Goal: Task Accomplishment & Management: Use online tool/utility

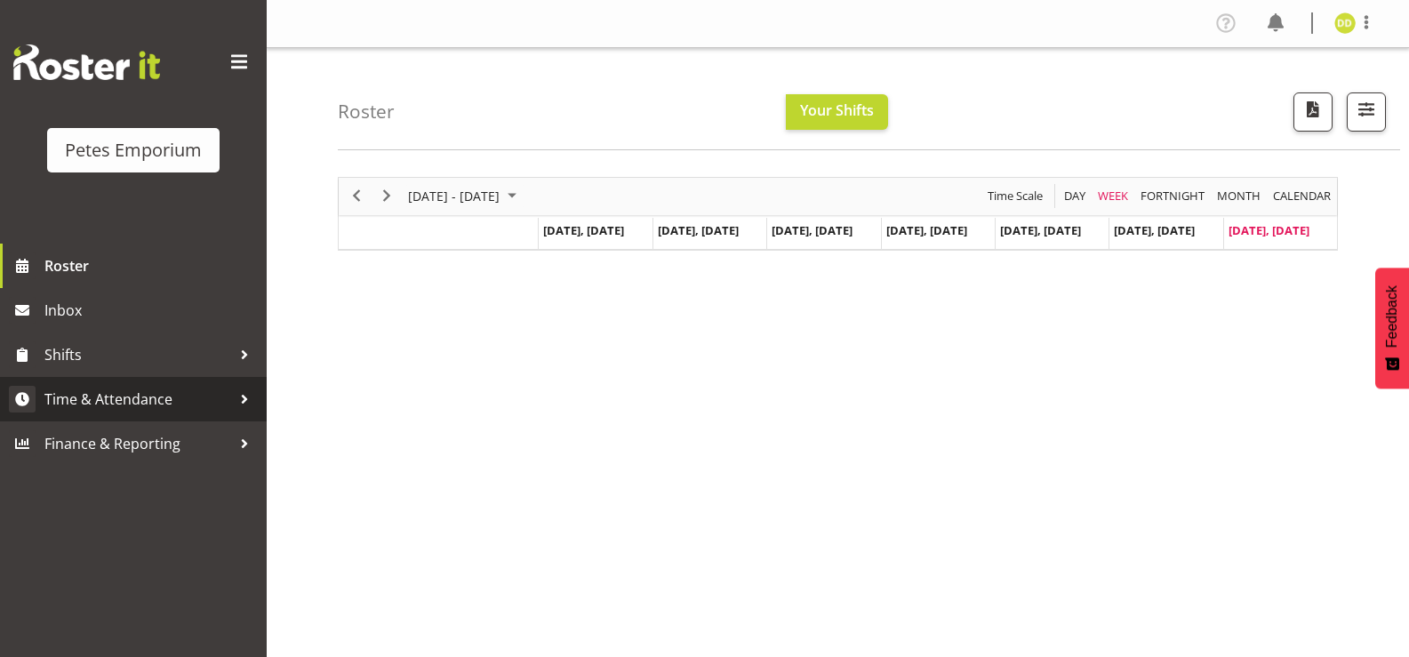
click at [175, 402] on span "Time & Attendance" at bounding box center [137, 399] width 187 height 27
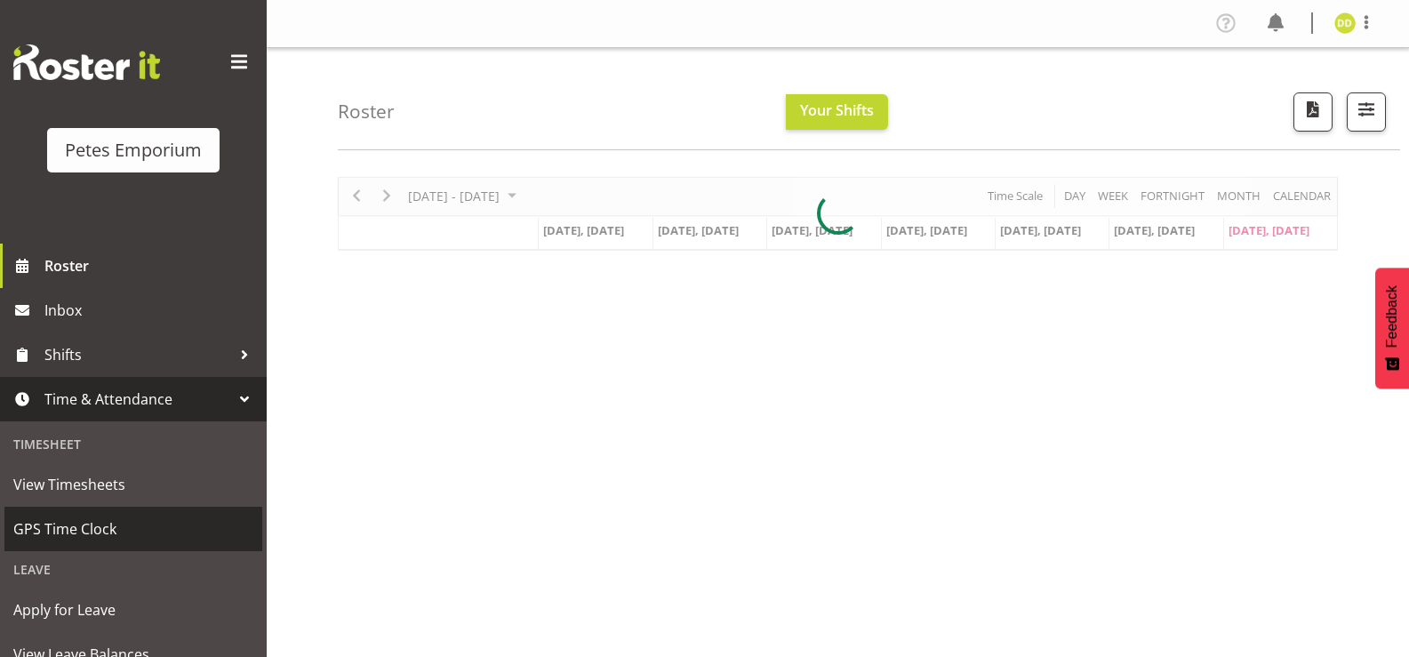
click at [143, 539] on span "GPS Time Clock" at bounding box center [133, 529] width 240 height 27
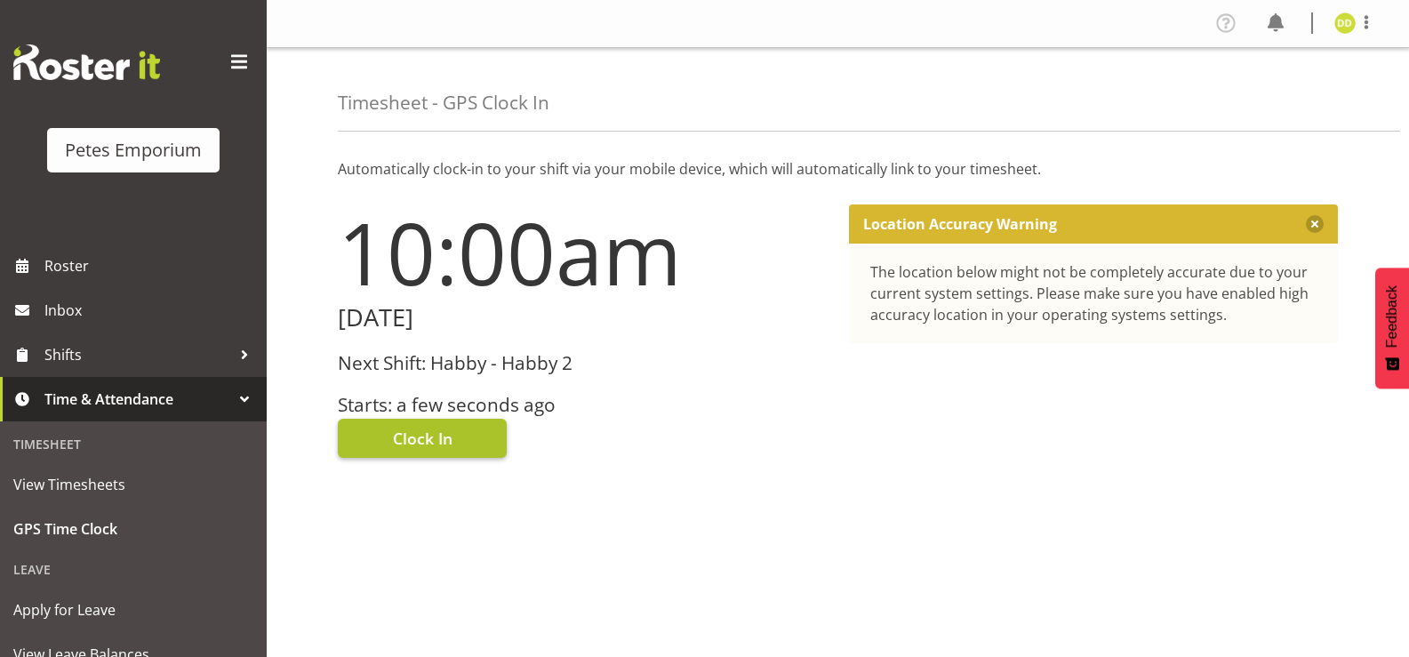
click at [476, 440] on button "Clock In" at bounding box center [422, 438] width 169 height 39
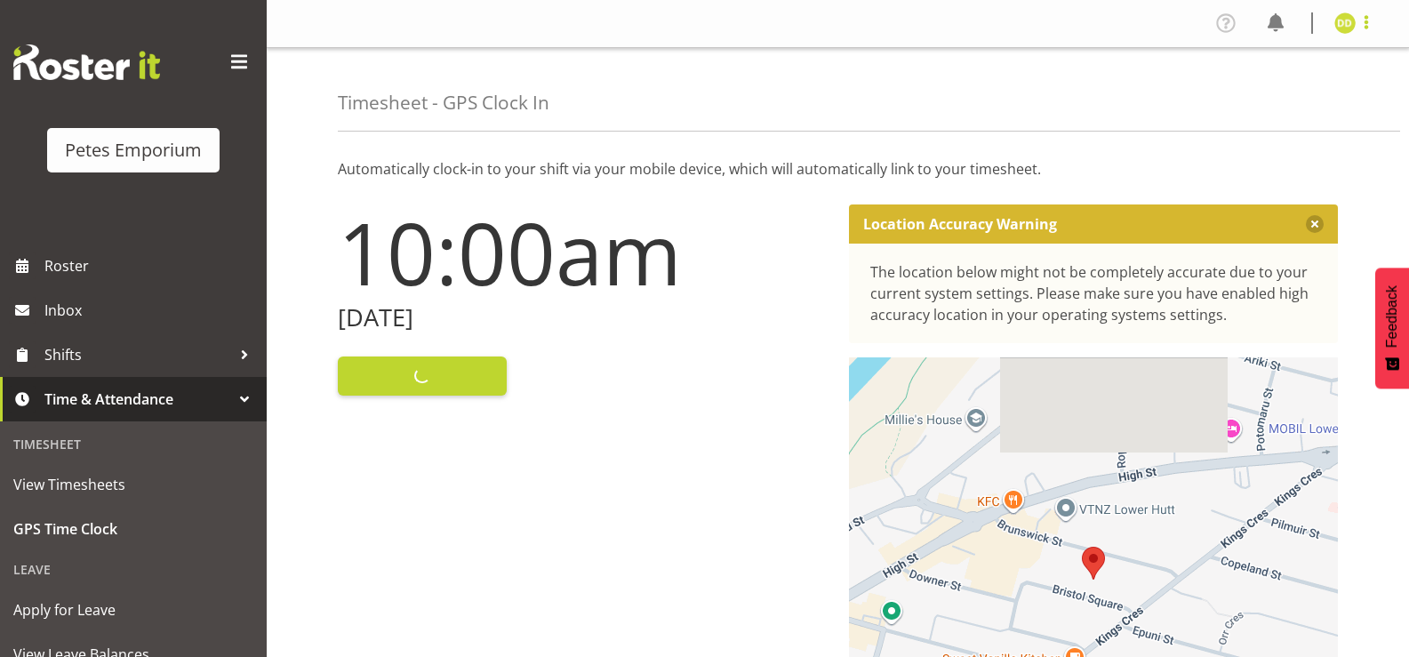
click at [1361, 31] on span at bounding box center [1365, 22] width 21 height 21
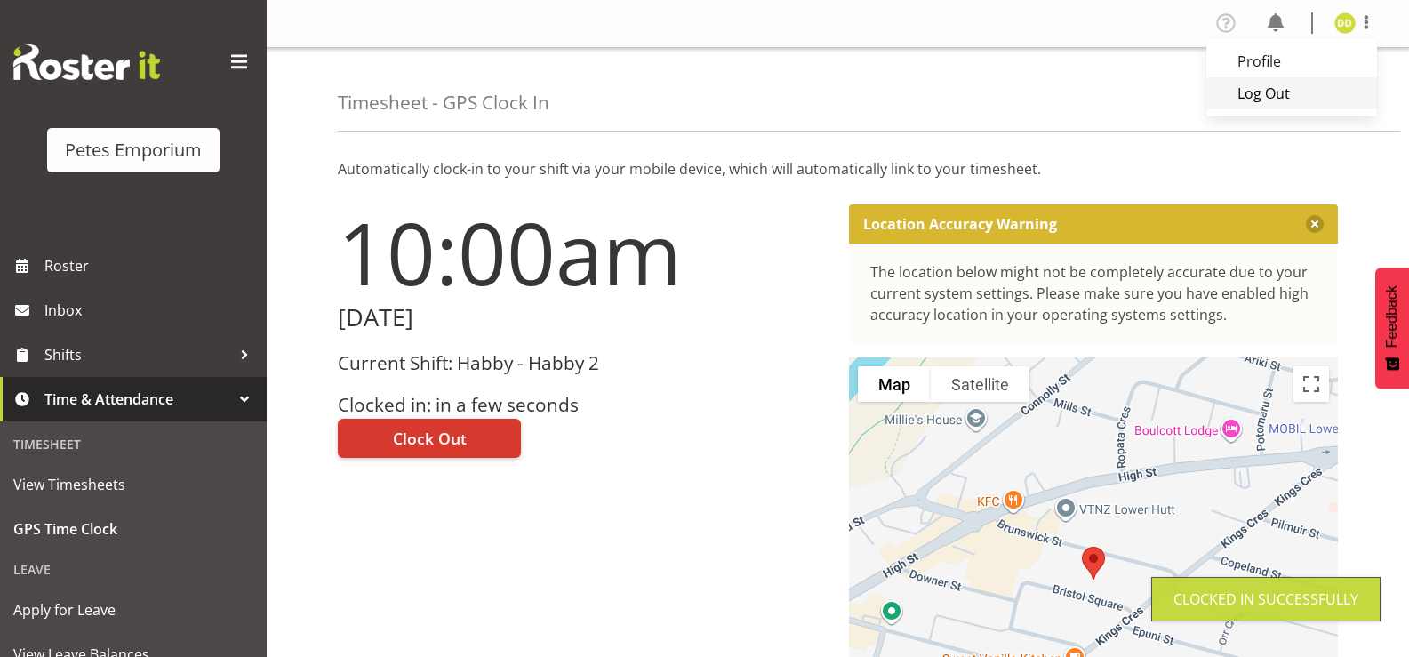
click at [1305, 104] on link "Log Out" at bounding box center [1291, 93] width 171 height 32
